Goal: Task Accomplishment & Management: Use online tool/utility

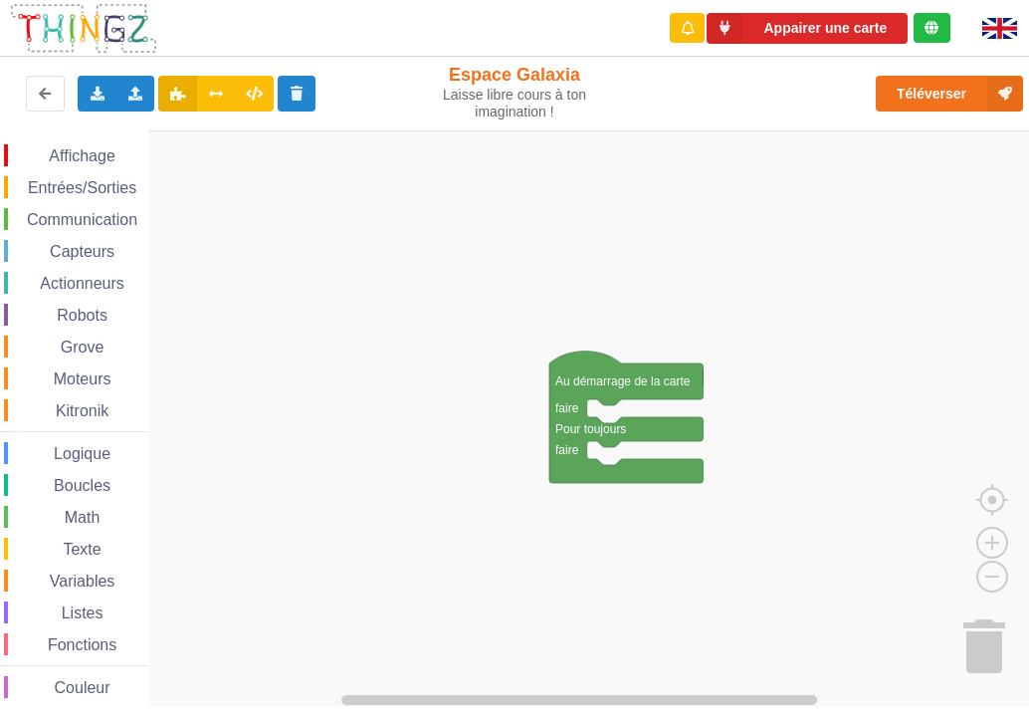
drag, startPoint x: 253, startPoint y: 28, endPoint x: 109, endPoint y: 26, distance: 144.4
click at [108, 25] on div "Appairer une carte" at bounding box center [514, 28] width 1057 height 57
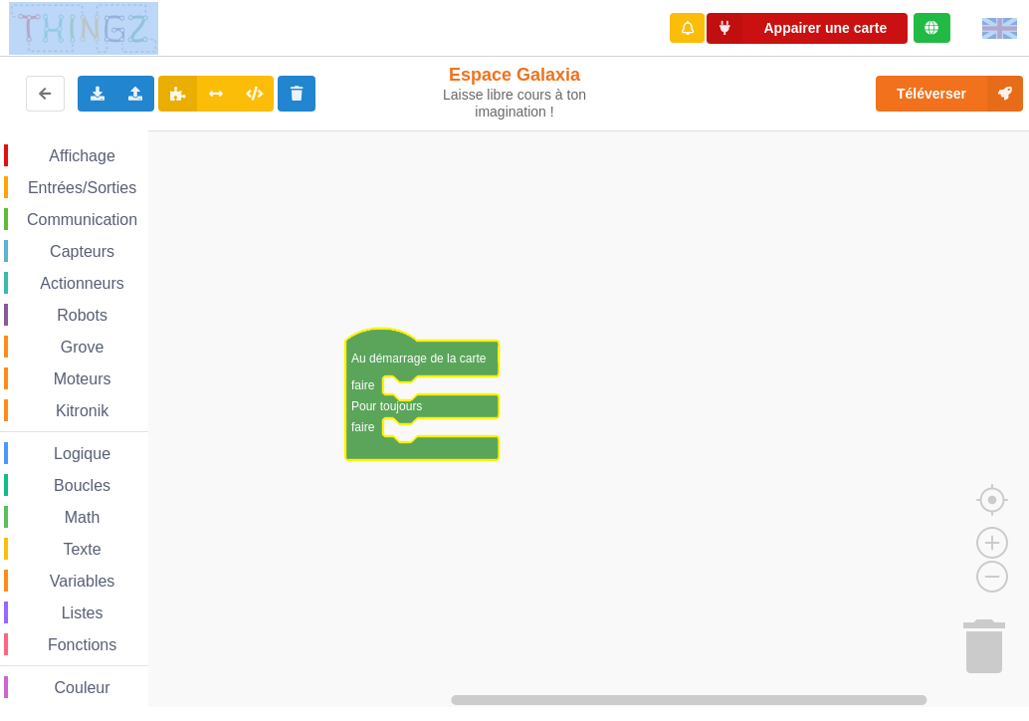
click at [758, 27] on button "Appairer une carte" at bounding box center [807, 28] width 201 height 31
click at [786, 31] on button "Appairer une carte" at bounding box center [807, 28] width 201 height 31
click at [938, 19] on div at bounding box center [932, 28] width 37 height 30
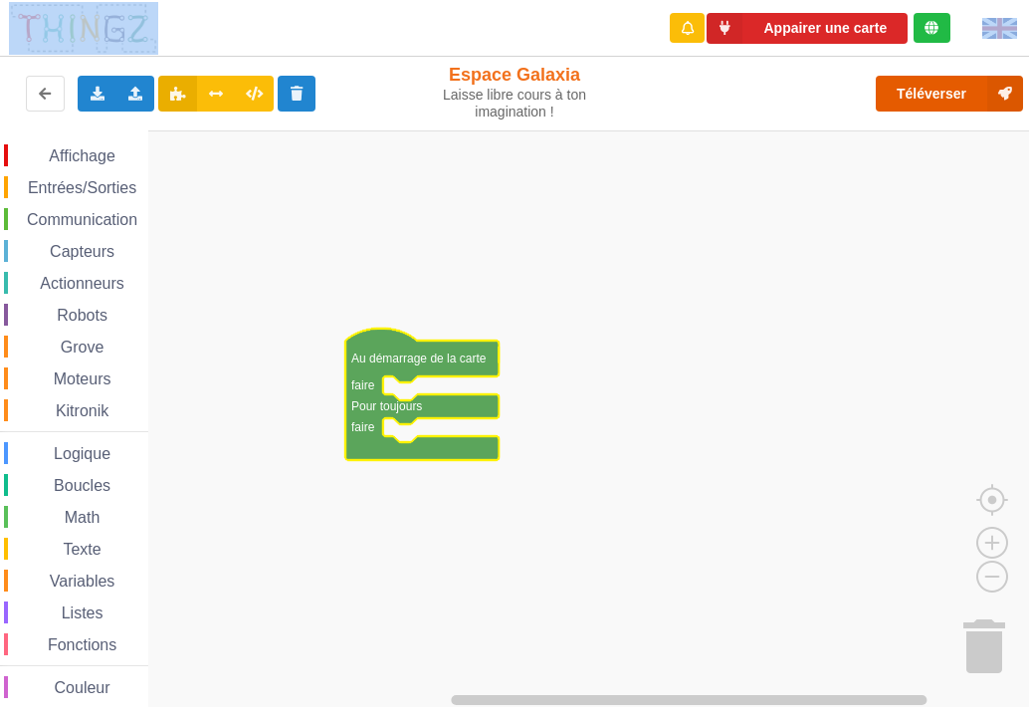
click at [923, 81] on button "Téléverser" at bounding box center [949, 94] width 147 height 36
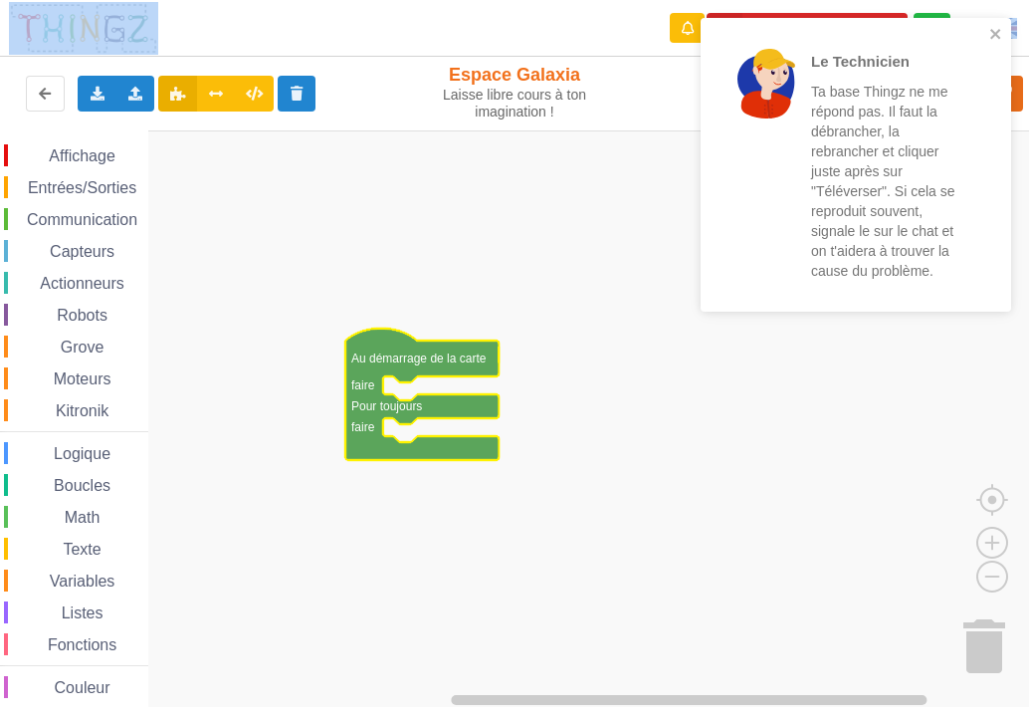
click at [761, 23] on div "Le Technicien Ta base Thingz ne me répond pas. Il faut la débrancher, la rebran…" at bounding box center [856, 172] width 319 height 316
click at [985, 29] on div "Le Technicien Ta base Thingz ne me répond pas. Il faut la débrancher, la rebran…" at bounding box center [849, 165] width 281 height 278
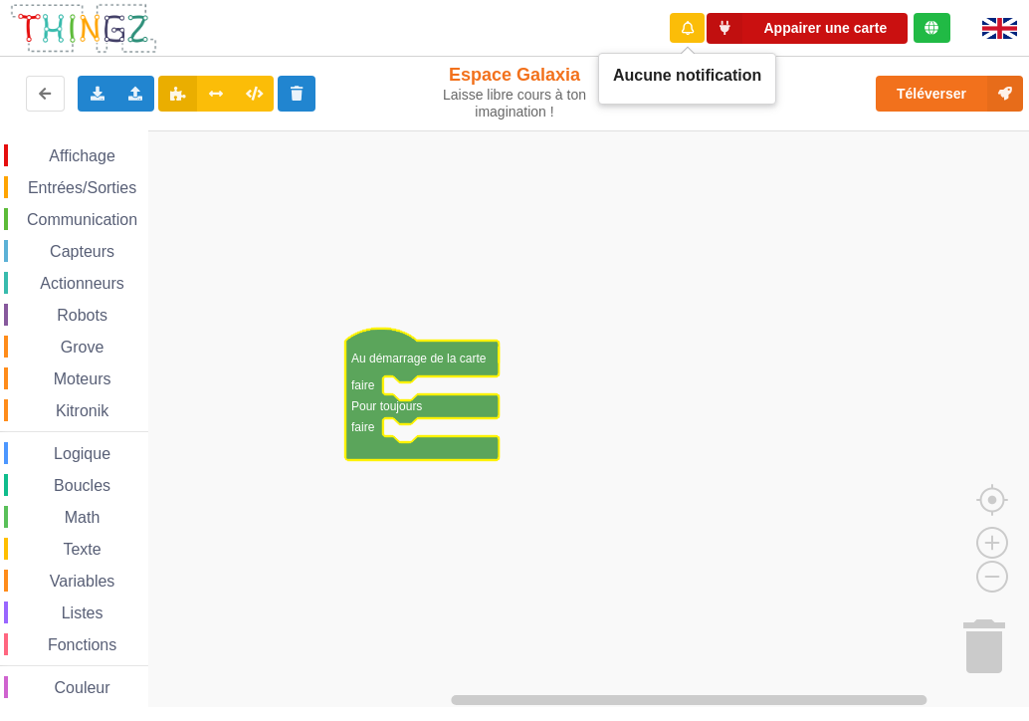
click at [781, 32] on button "Appairer une carte" at bounding box center [807, 28] width 201 height 31
click at [778, 24] on button "Appairer une carte" at bounding box center [807, 28] width 201 height 31
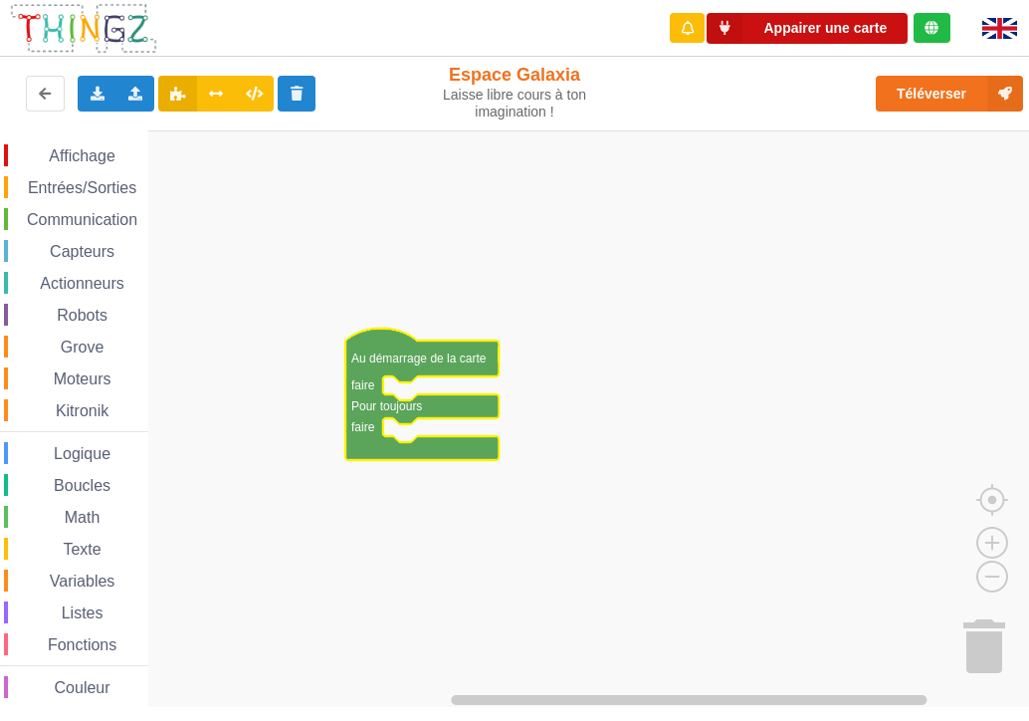
click at [778, 24] on button "Appairer une carte" at bounding box center [807, 28] width 201 height 31
click at [835, 19] on button "Appairer une carte" at bounding box center [807, 28] width 201 height 31
click at [109, 149] on span "Affichage" at bounding box center [82, 155] width 72 height 17
click at [80, 172] on div "Affichage Entrées/Sorties Communication Capteurs Actionneurs Robots Grove Moteu…" at bounding box center [74, 426] width 148 height 564
click at [84, 186] on span "Entrées/Sorties" at bounding box center [82, 187] width 114 height 17
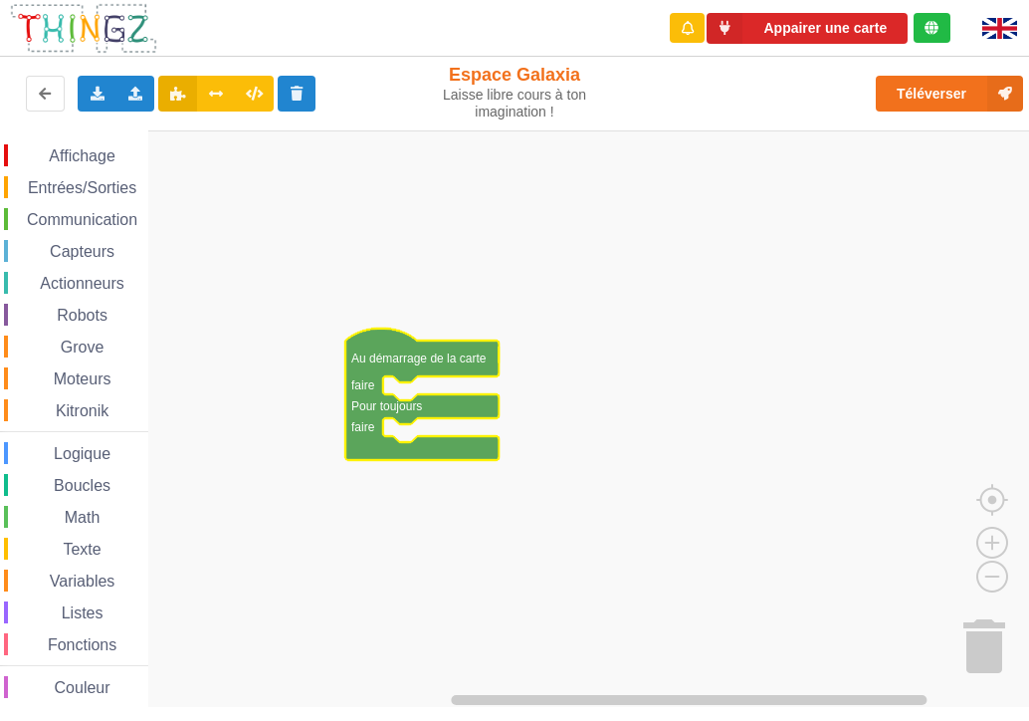
click at [72, 222] on span "Communication" at bounding box center [82, 219] width 116 height 17
click at [77, 247] on span "Capteurs" at bounding box center [82, 251] width 71 height 17
click at [62, 243] on span "Capteurs" at bounding box center [82, 251] width 71 height 17
click at [68, 251] on span "Capteurs" at bounding box center [82, 251] width 71 height 17
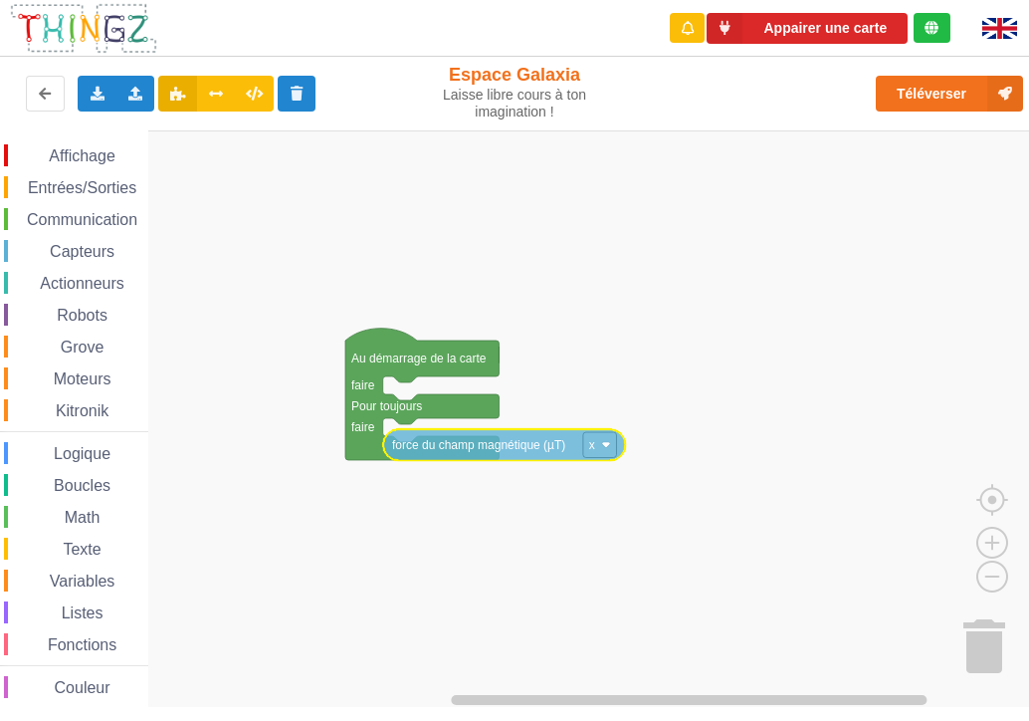
click at [434, 442] on div "Affichage Entrées/Sorties Communication Capteurs Actionneurs Robots Grove Moteu…" at bounding box center [521, 418] width 1043 height 576
click at [434, 442] on text "force du champ magnétique (µT)" at bounding box center [478, 444] width 173 height 14
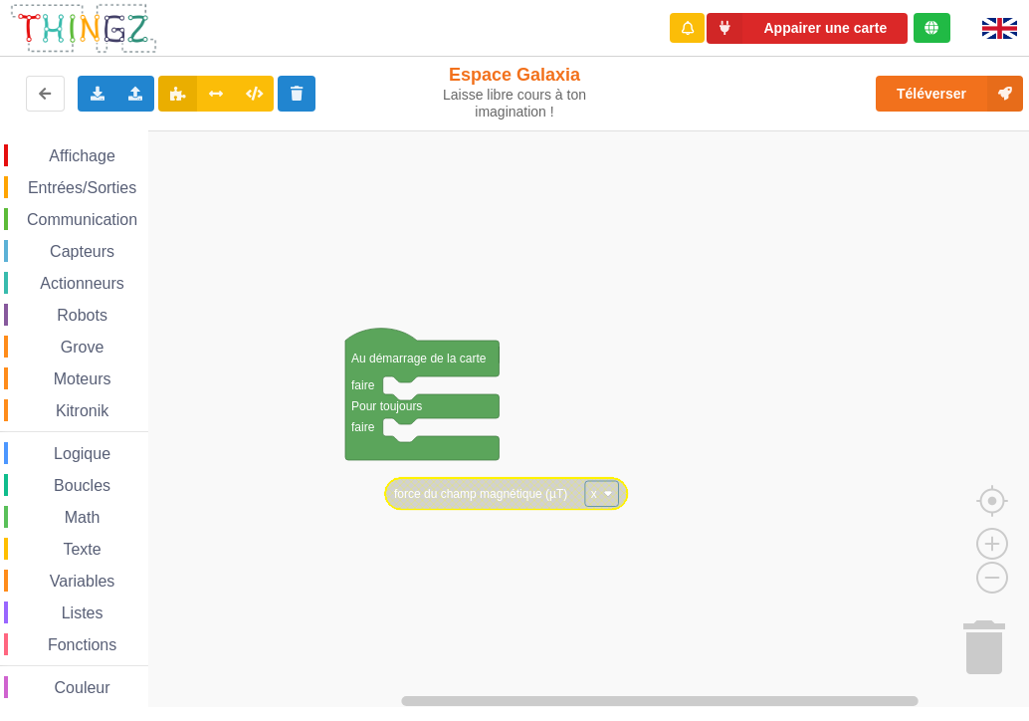
click at [86, 149] on span "Affichage" at bounding box center [82, 155] width 72 height 17
click at [80, 138] on div "Affichage Entrées/Sorties Communication Capteurs Actionneurs Robots Grove Moteu…" at bounding box center [74, 423] width 148 height 587
click at [84, 149] on span "Affichage" at bounding box center [82, 155] width 72 height 17
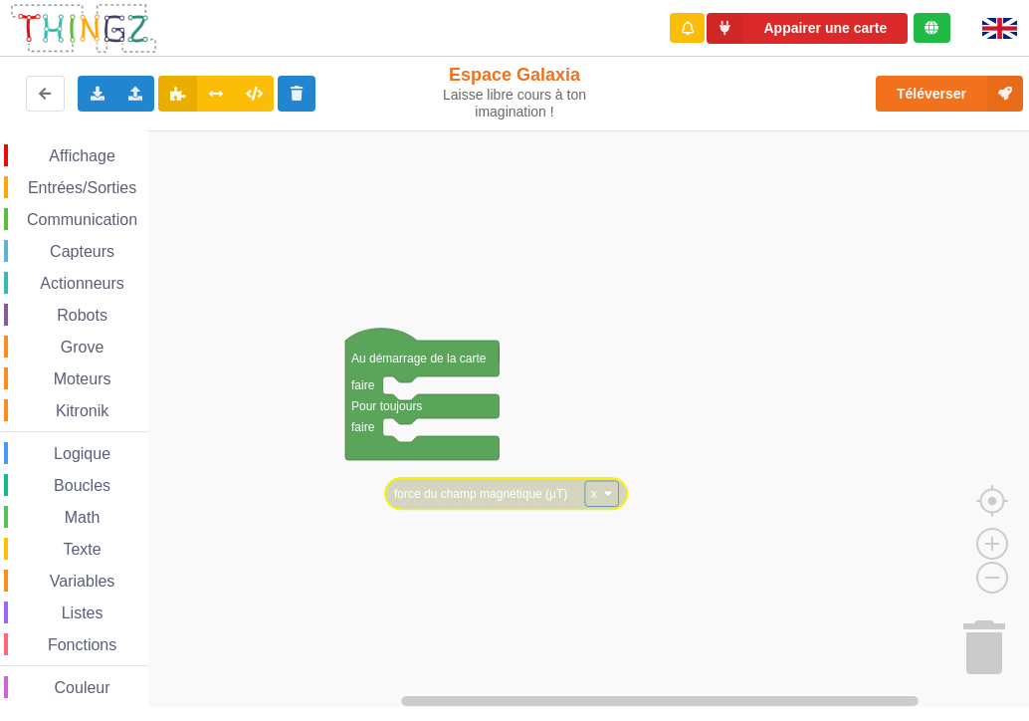
click at [84, 149] on span "Affichage" at bounding box center [82, 155] width 72 height 17
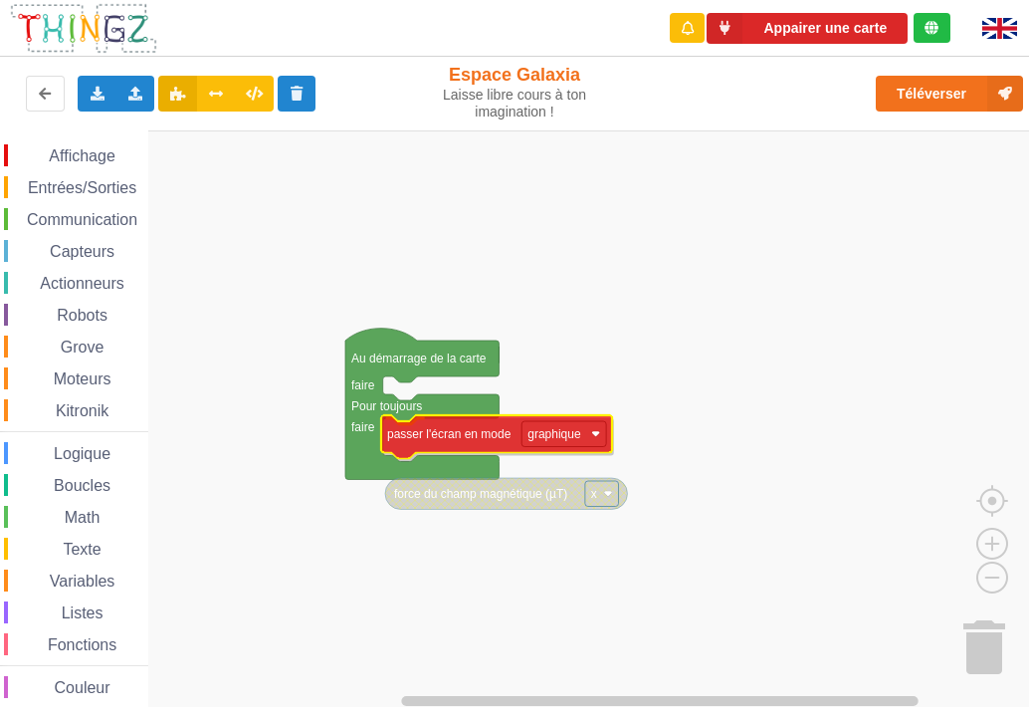
click at [475, 434] on div "Affichage Entrées/Sorties Communication Capteurs Actionneurs Robots Grove Moteu…" at bounding box center [521, 418] width 1043 height 576
